Goal: Find specific page/section: Find specific page/section

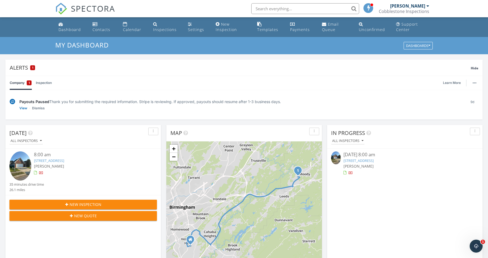
click at [373, 161] on link "[STREET_ADDRESS]" at bounding box center [358, 160] width 30 height 5
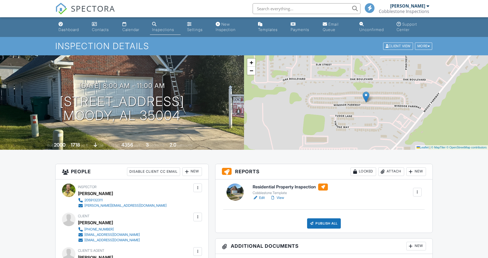
click at [280, 197] on link "View" at bounding box center [277, 197] width 14 height 5
